Goal: Task Accomplishment & Management: Manage account settings

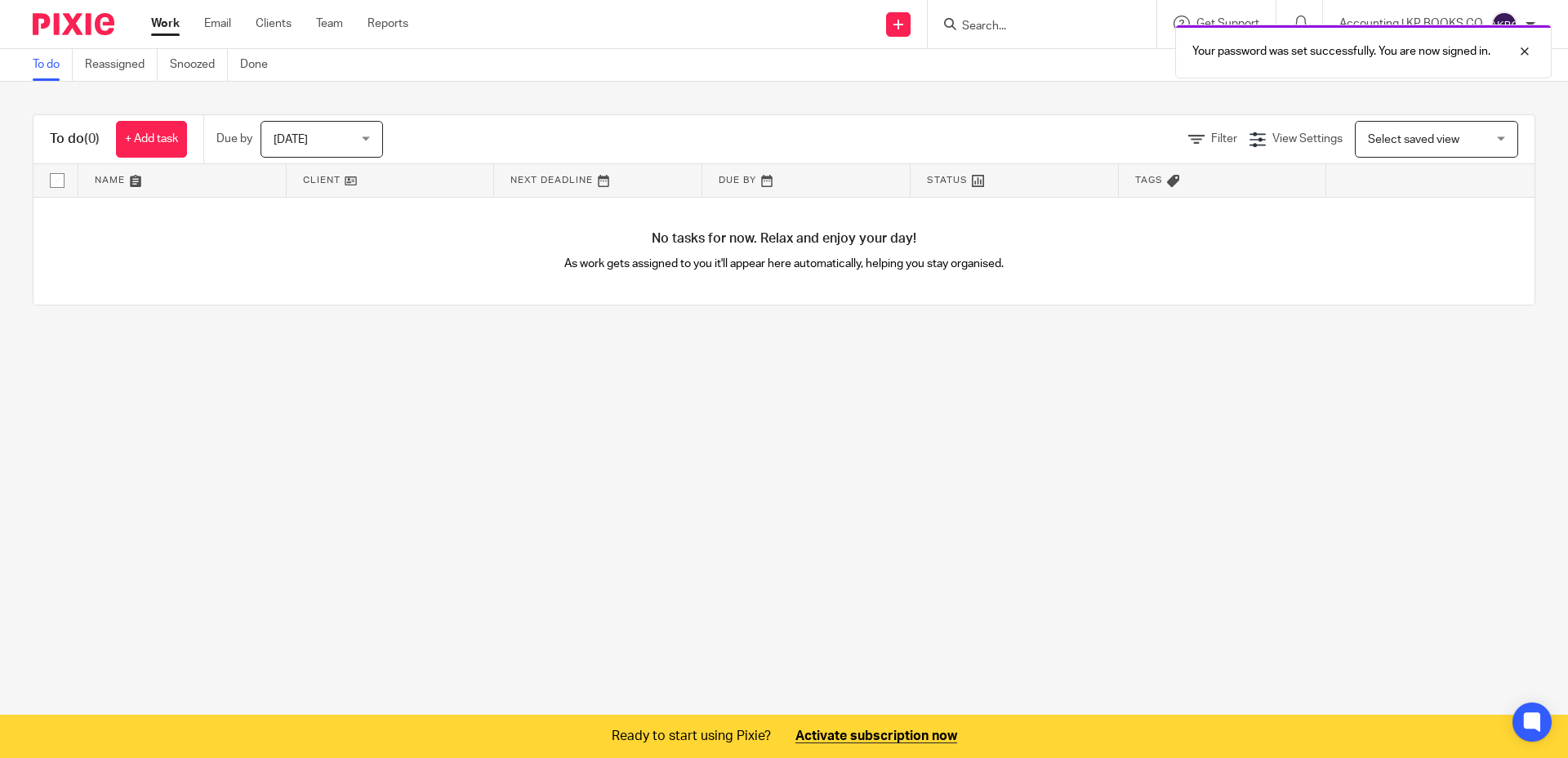
click at [1042, 495] on main "To do Reassigned Snoozed Done To do (0) + Add task Due by [DATE] [DATE] [DATE] …" at bounding box center [784, 379] width 1568 height 758
click at [1166, 496] on main "To do Reassigned Snoozed Done To do (0) + Add task Due by Today Today Today Tom…" at bounding box center [784, 379] width 1568 height 758
click at [1171, 493] on main "To do Reassigned Snoozed Done To do (0) + Add task Due by Today Today Today Tom…" at bounding box center [784, 379] width 1568 height 758
click at [1527, 51] on div at bounding box center [1512, 51] width 44 height 19
click at [1422, 494] on main "To do Reassigned Snoozed Done To do (0) + Add task Due by Today Today Today Tom…" at bounding box center [784, 379] width 1568 height 758
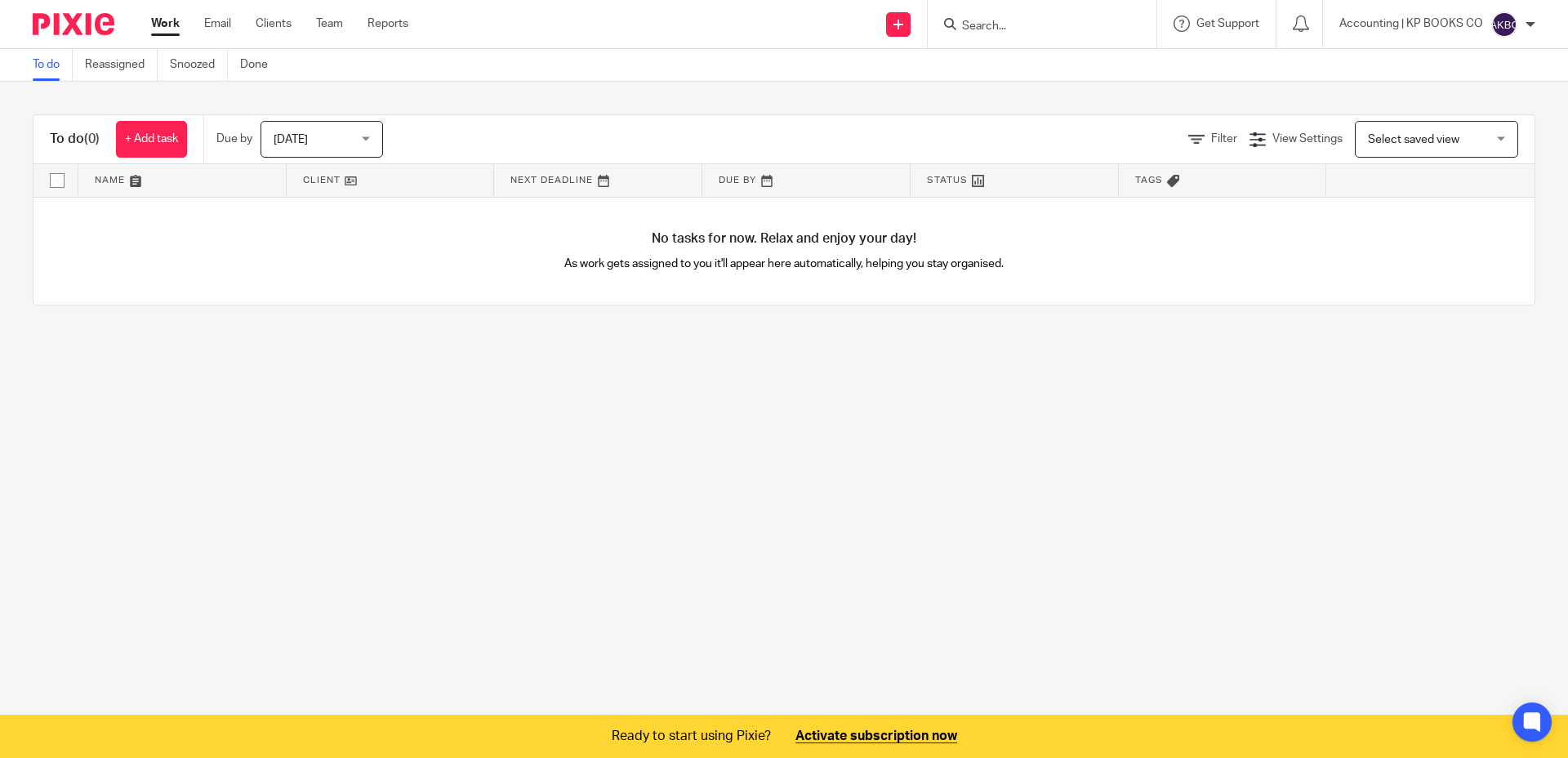
click at [1521, 29] on div "Accounting | KP BOOKS CO" at bounding box center [1437, 24] width 196 height 26
click at [1450, 112] on span "Logout" at bounding box center [1460, 114] width 37 height 12
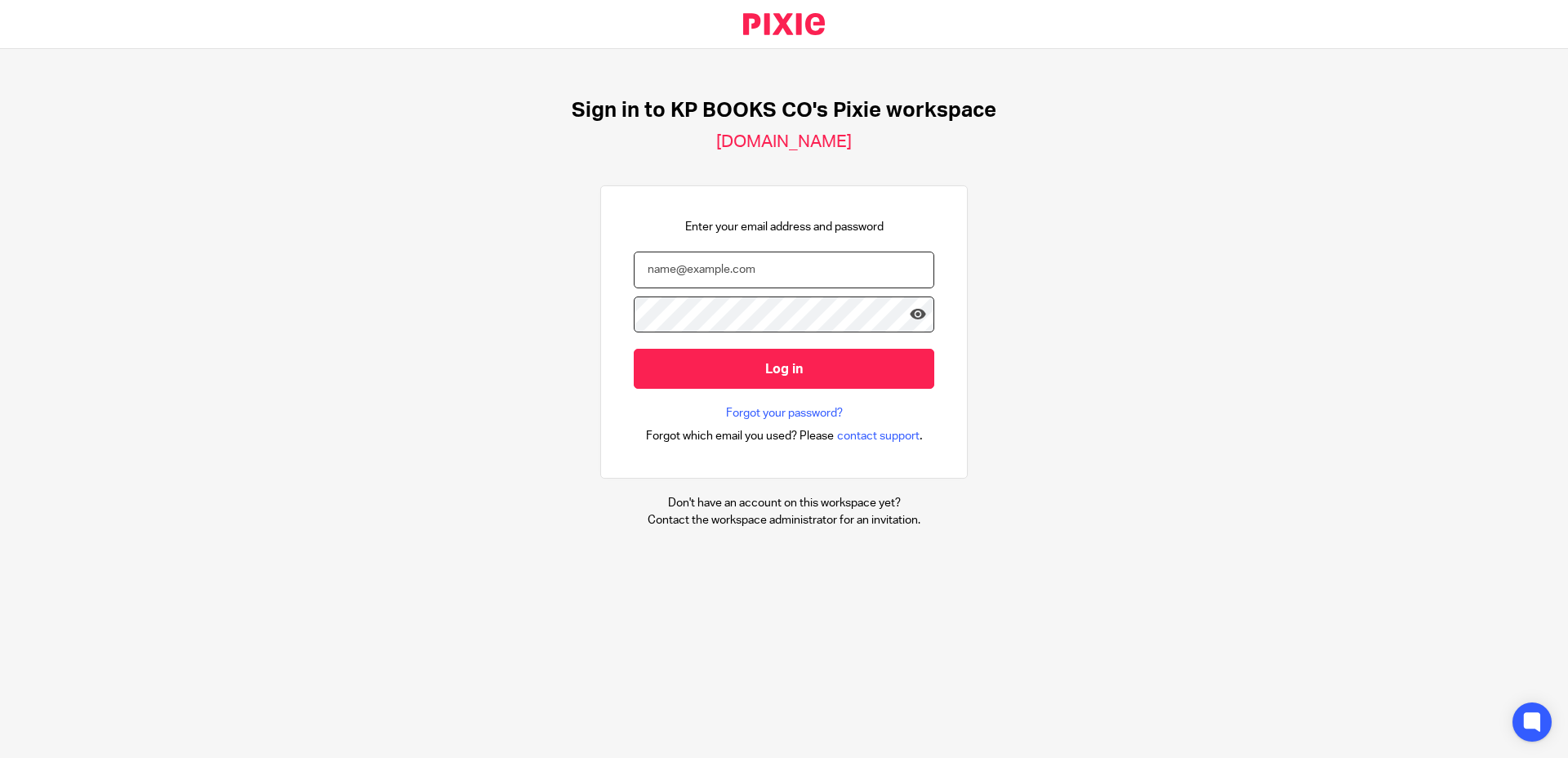
click at [779, 252] on input "email" at bounding box center [784, 270] width 300 height 37
type input "[PERSON_NAME][EMAIL_ADDRESS][DOMAIN_NAME]"
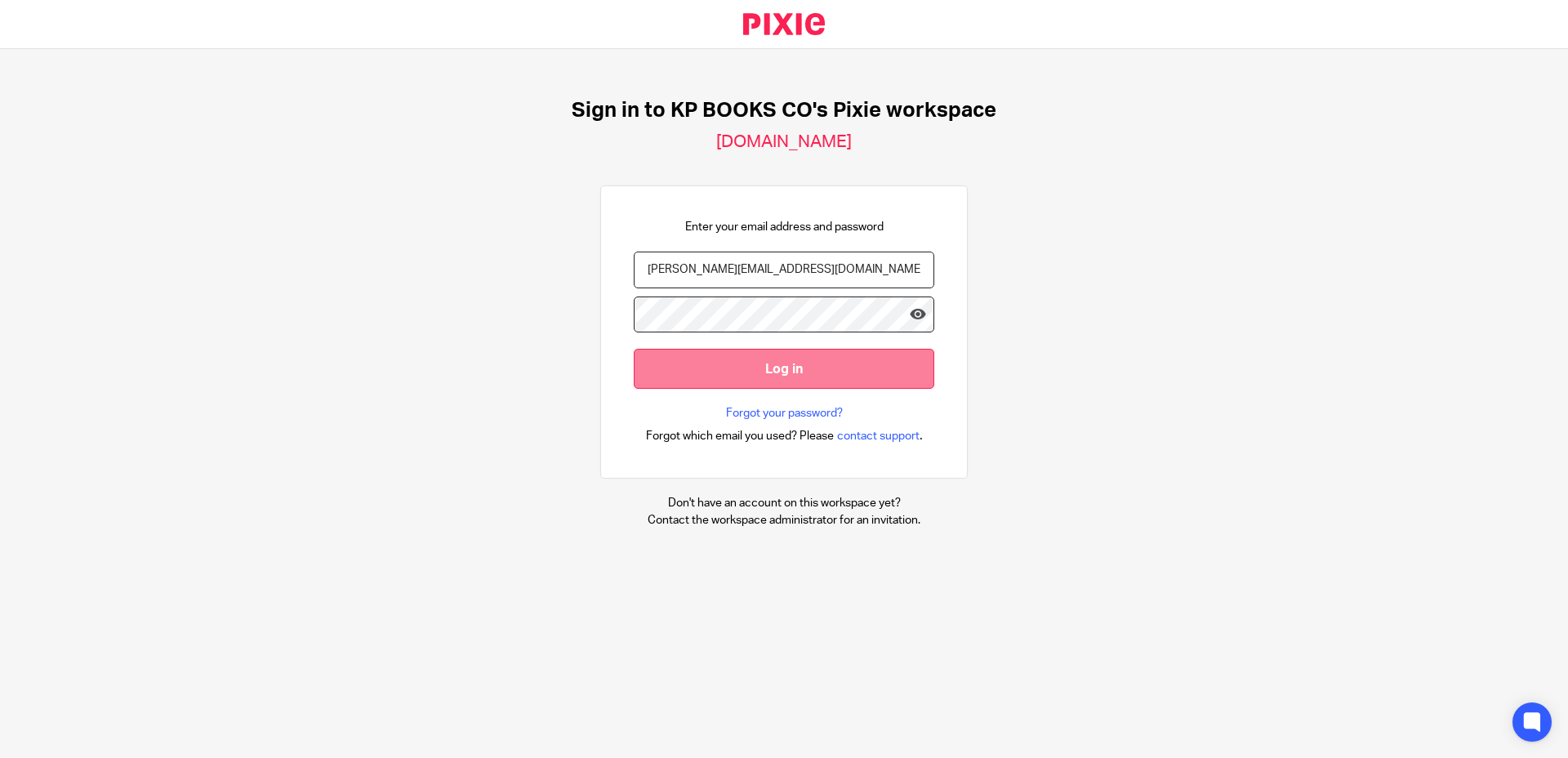
click at [808, 368] on input "Log in" at bounding box center [784, 369] width 300 height 40
